Goal: Information Seeking & Learning: Understand process/instructions

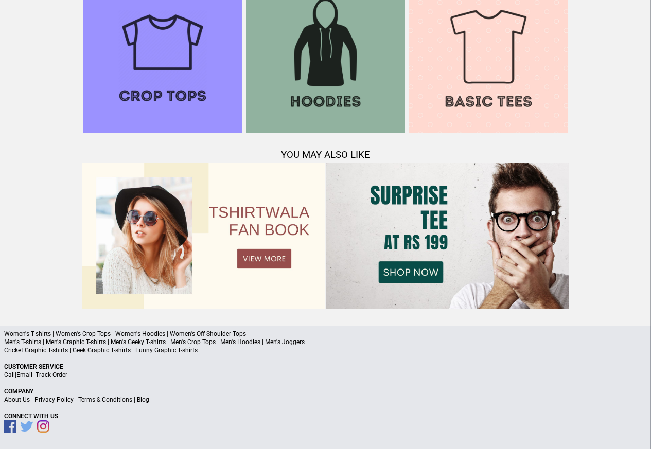
scroll to position [993, 0]
click at [105, 400] on link "Terms & Conditions" at bounding box center [105, 400] width 54 height 7
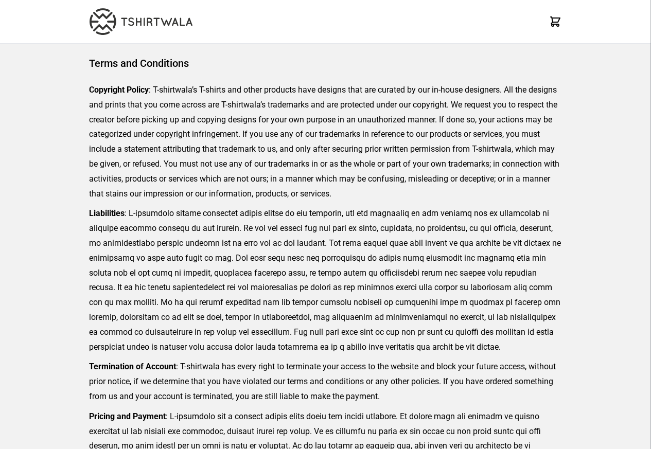
scroll to position [237, 0]
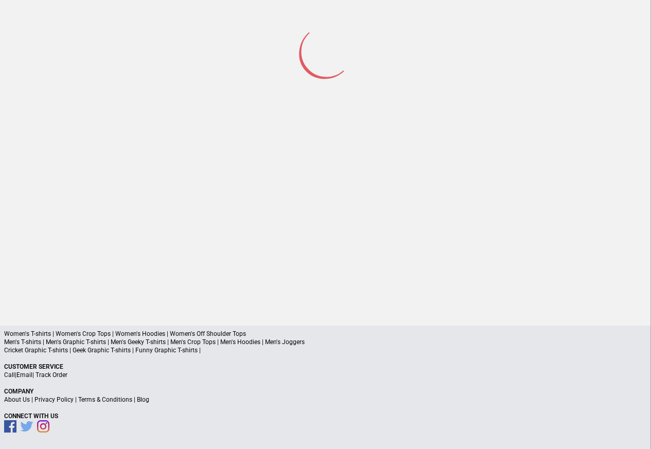
scroll to position [48, 0]
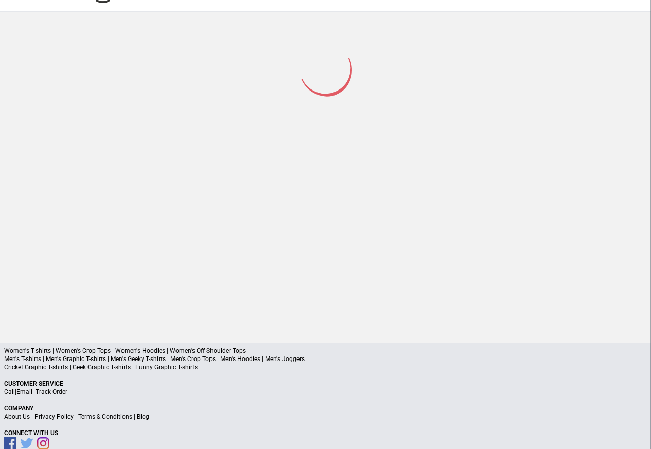
scroll to position [49, 0]
